Goal: Information Seeking & Learning: Learn about a topic

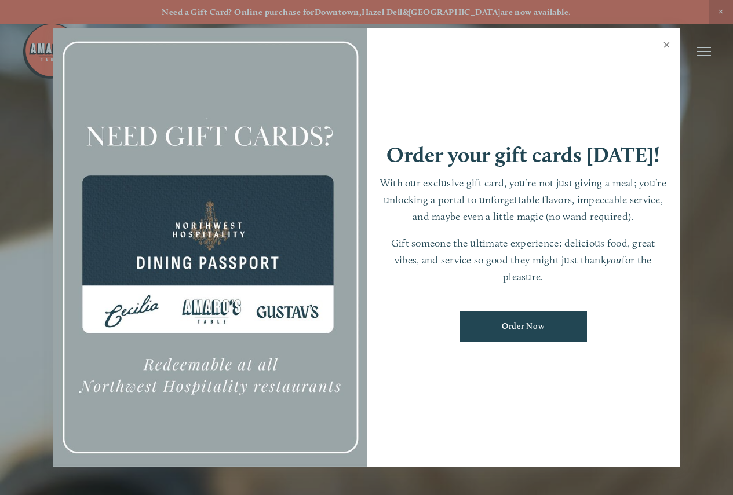
click at [664, 46] on link "Close" at bounding box center [666, 46] width 23 height 32
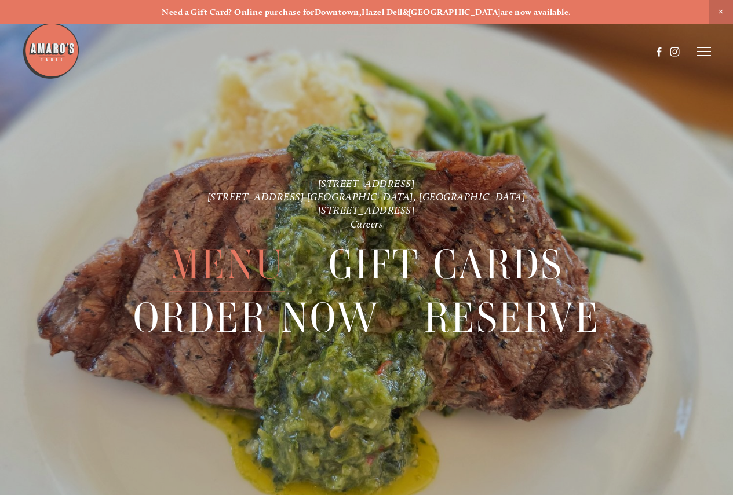
click at [204, 261] on span "Menu" at bounding box center [227, 264] width 115 height 53
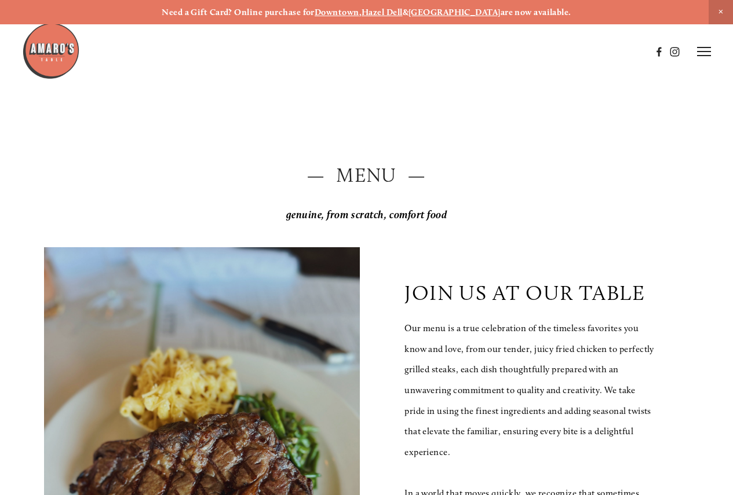
drag, startPoint x: 722, startPoint y: 6, endPoint x: 710, endPoint y: 16, distance: 14.8
click at [722, 6] on span "Close Announcement" at bounding box center [721, 12] width 24 height 24
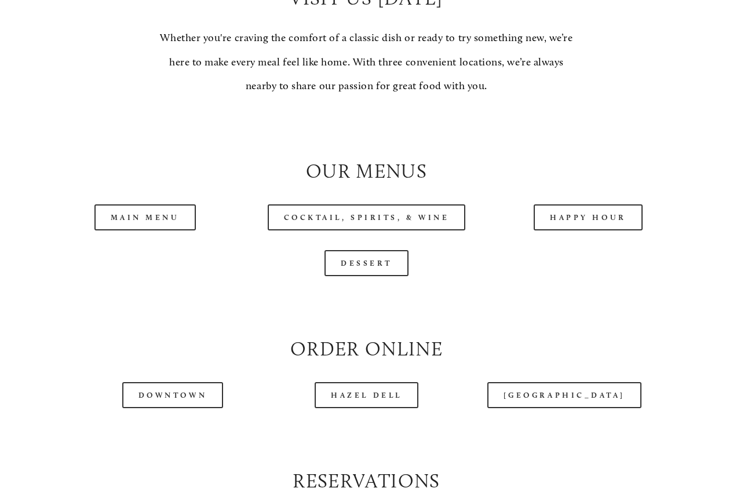
scroll to position [1043, 0]
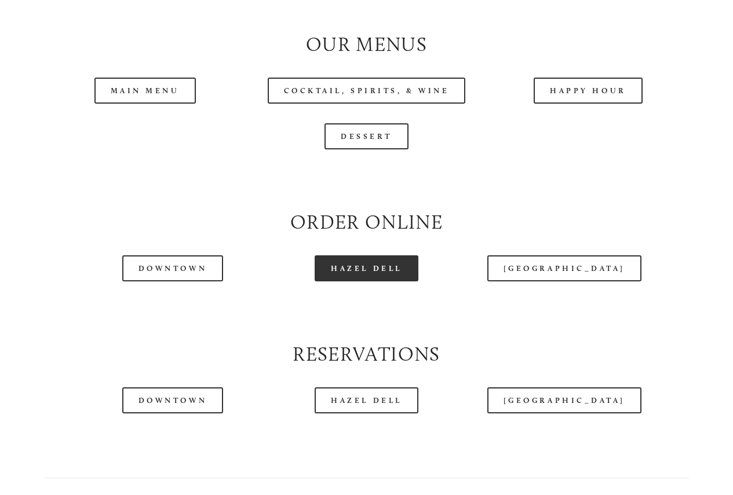
click at [363, 282] on link "Hazel Dell" at bounding box center [367, 268] width 104 height 26
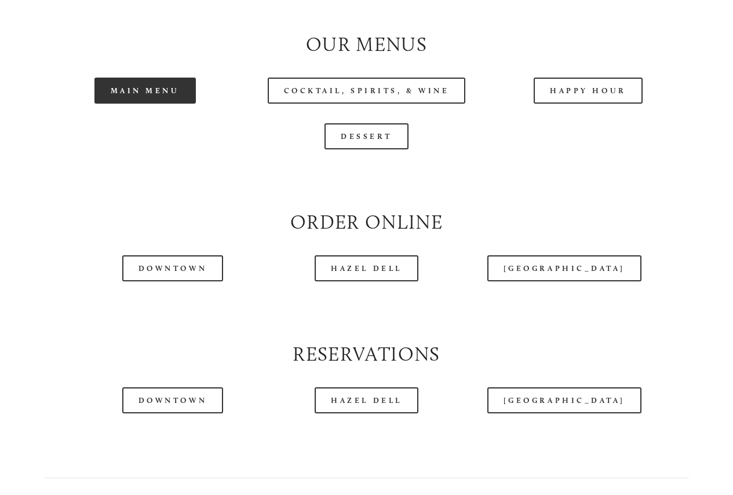
click at [132, 104] on link "Main Menu" at bounding box center [144, 91] width 101 height 26
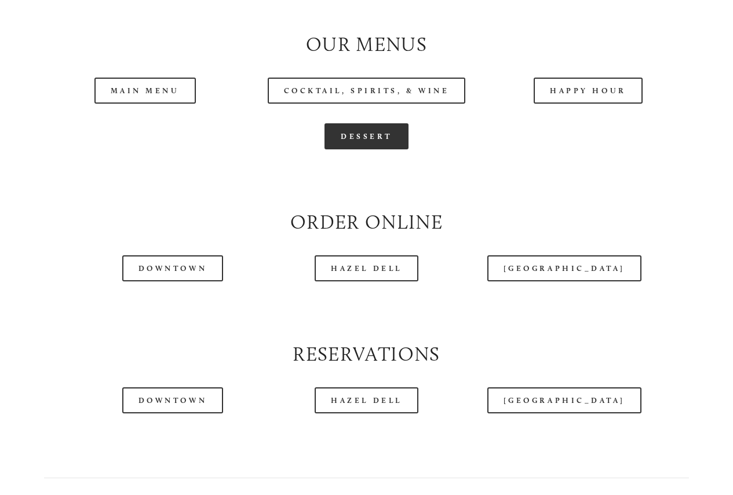
click at [377, 149] on link "Dessert" at bounding box center [366, 136] width 84 height 26
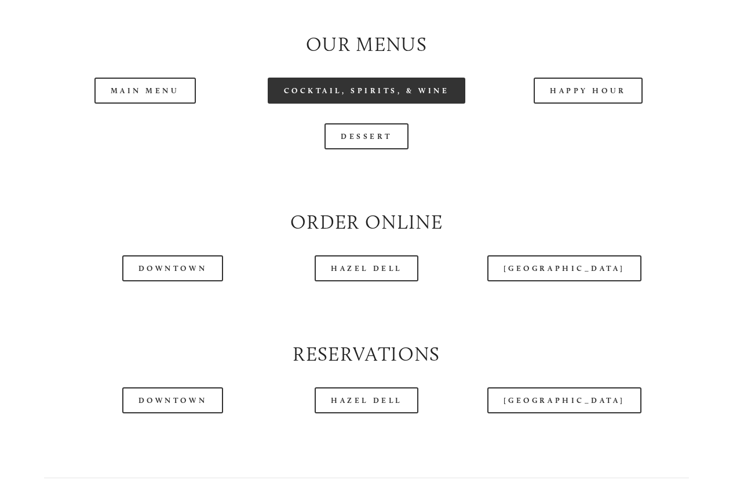
click at [351, 104] on link "Cocktail, Spirits, & Wine" at bounding box center [367, 91] width 198 height 26
